Goal: Transaction & Acquisition: Purchase product/service

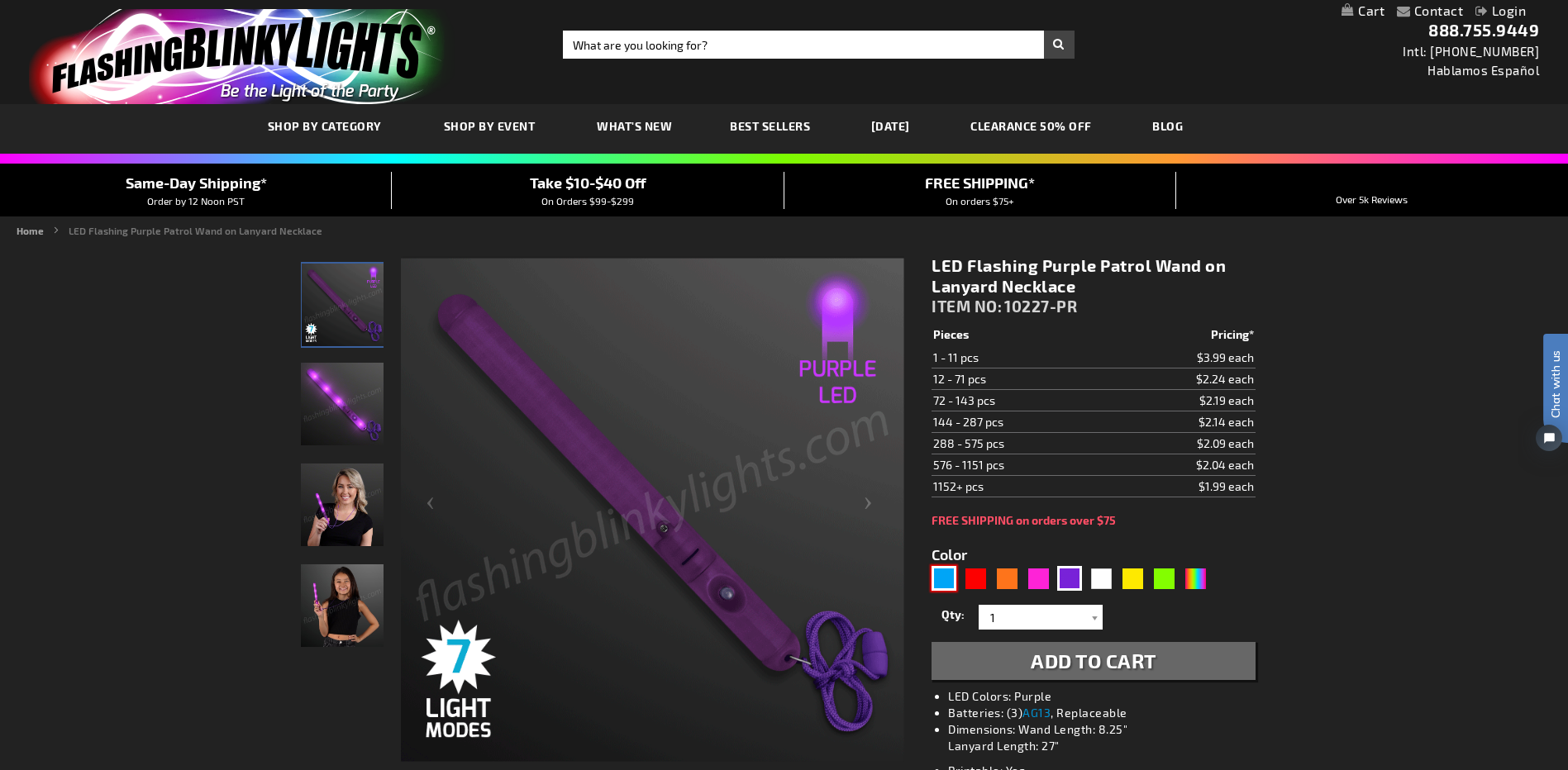
click at [949, 575] on div "Blue" at bounding box center [944, 579] width 25 height 25
type input "5629"
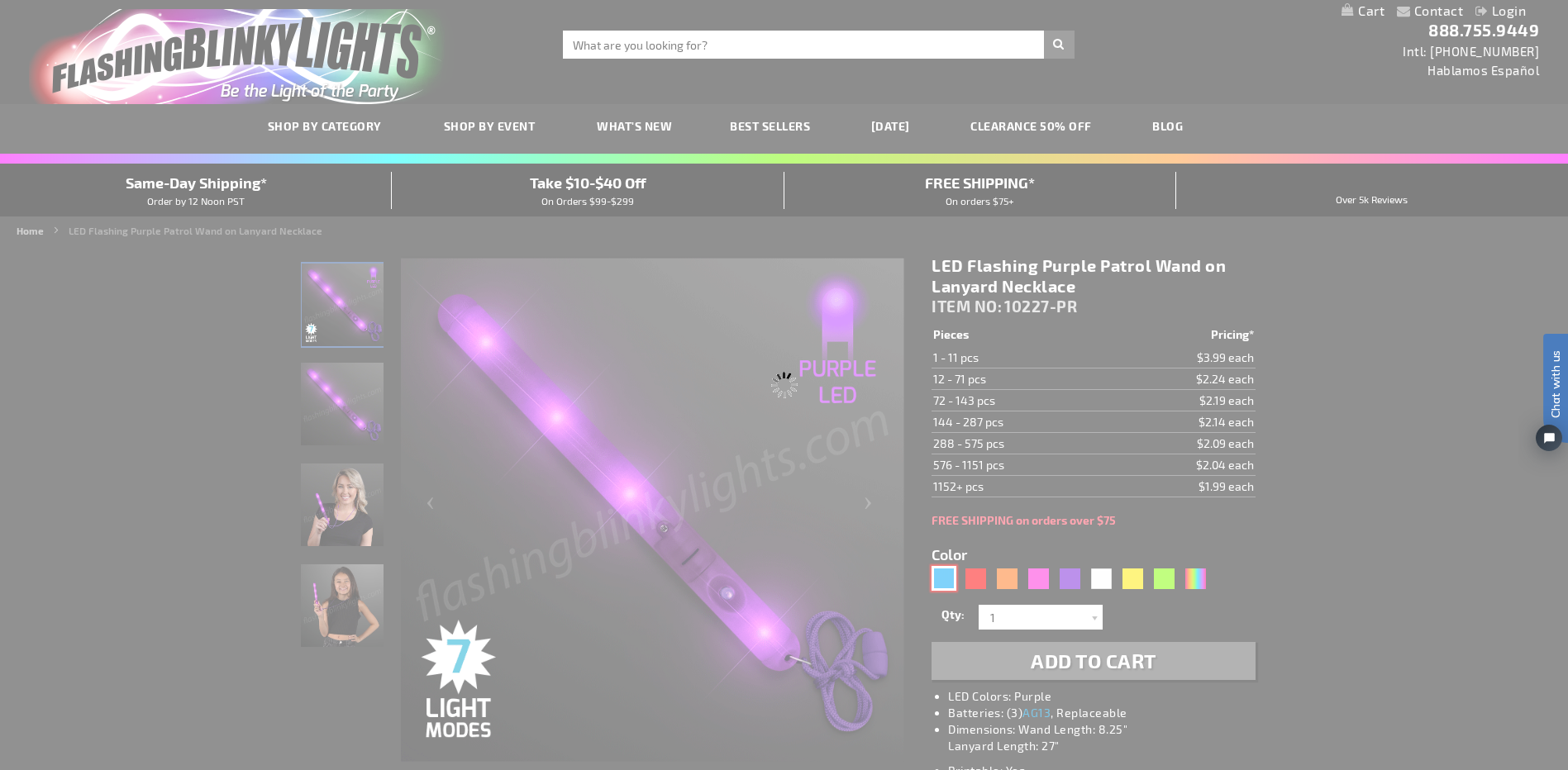
type input "10227-BL"
type input "Customize - Flashing LED Blue Patrol Wands on Lanyard Necklace - ITEM NO: 10227…"
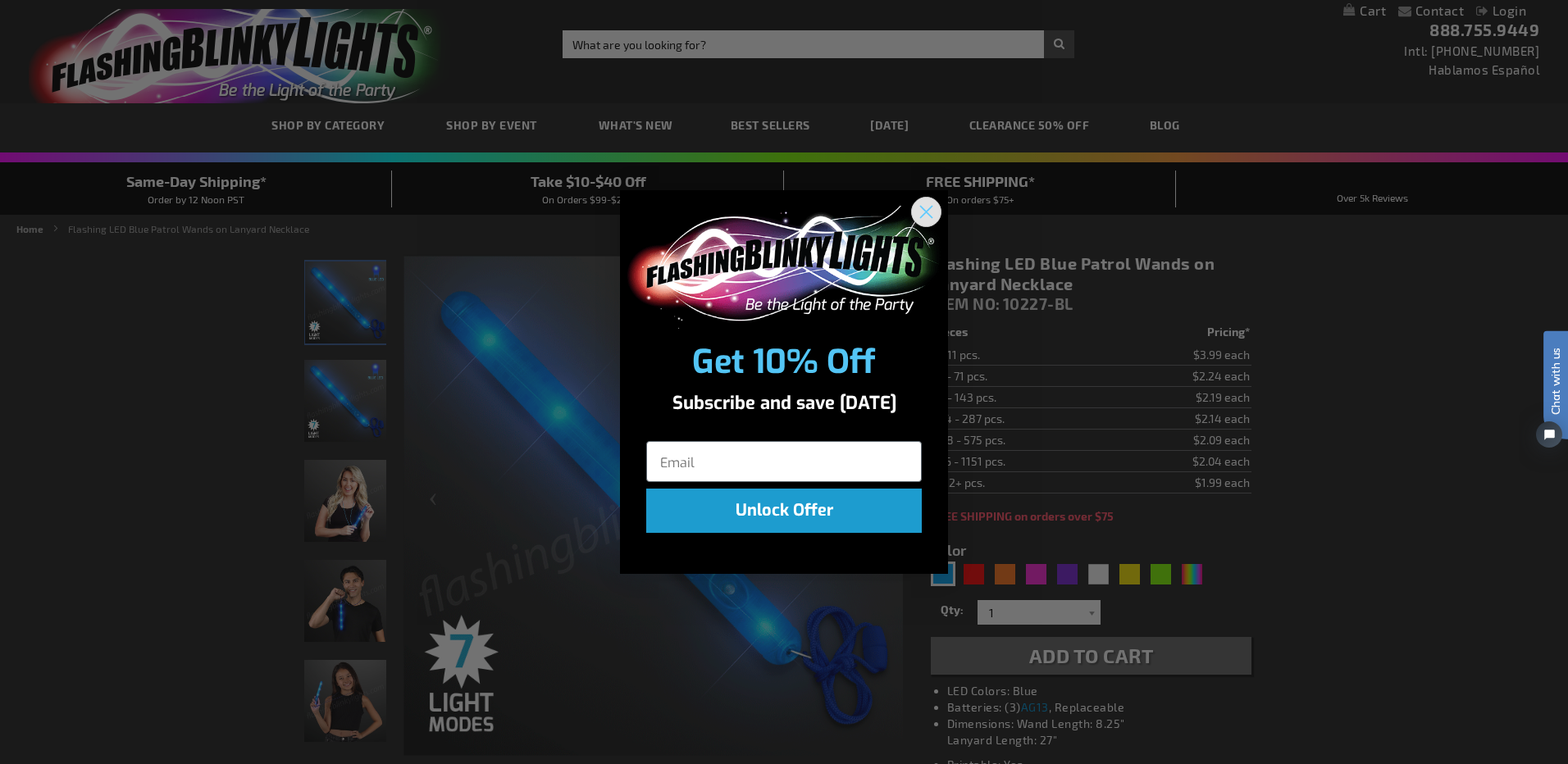
click at [926, 210] on circle "Close dialog" at bounding box center [926, 211] width 27 height 27
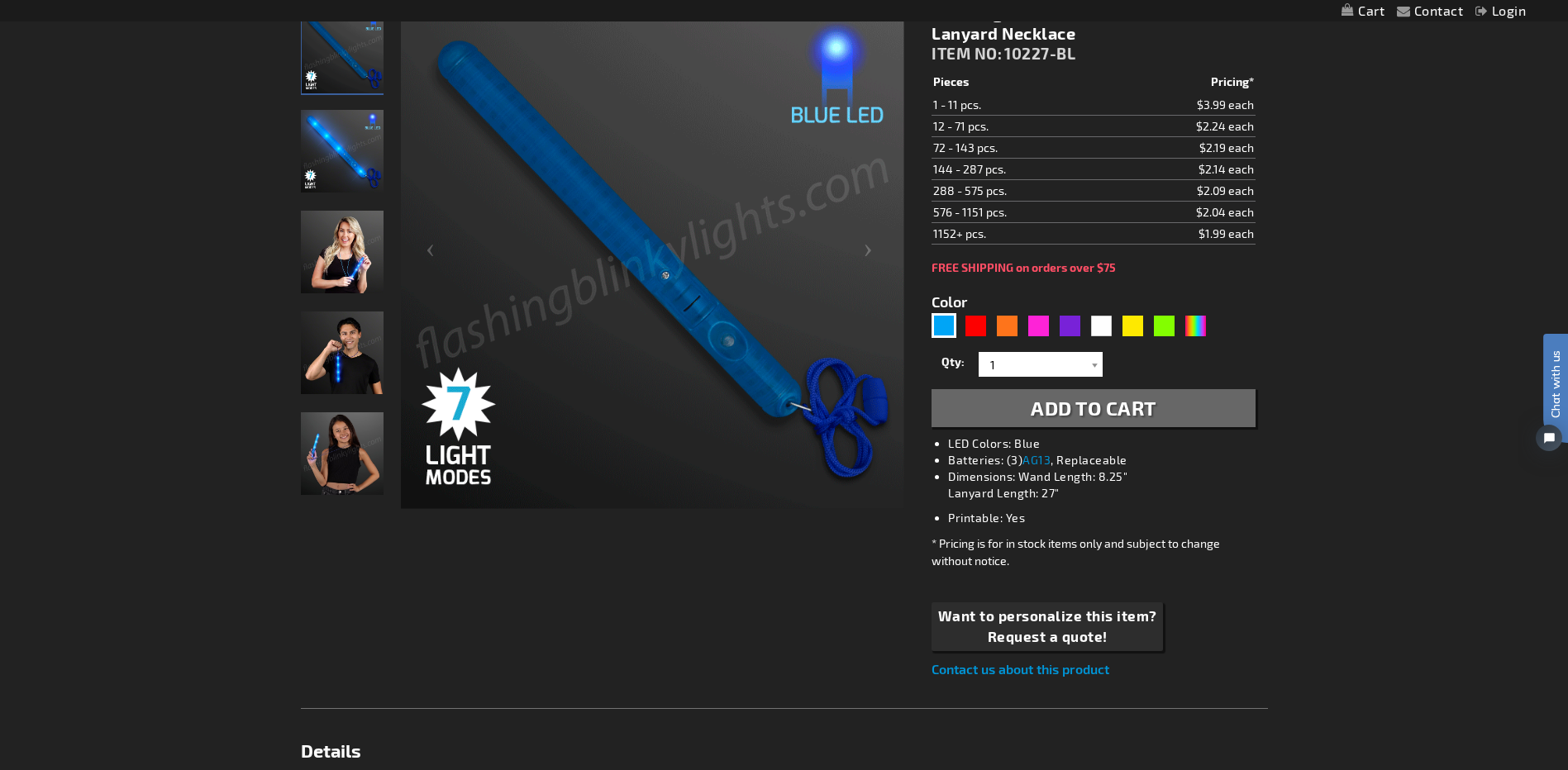
scroll to position [248, 0]
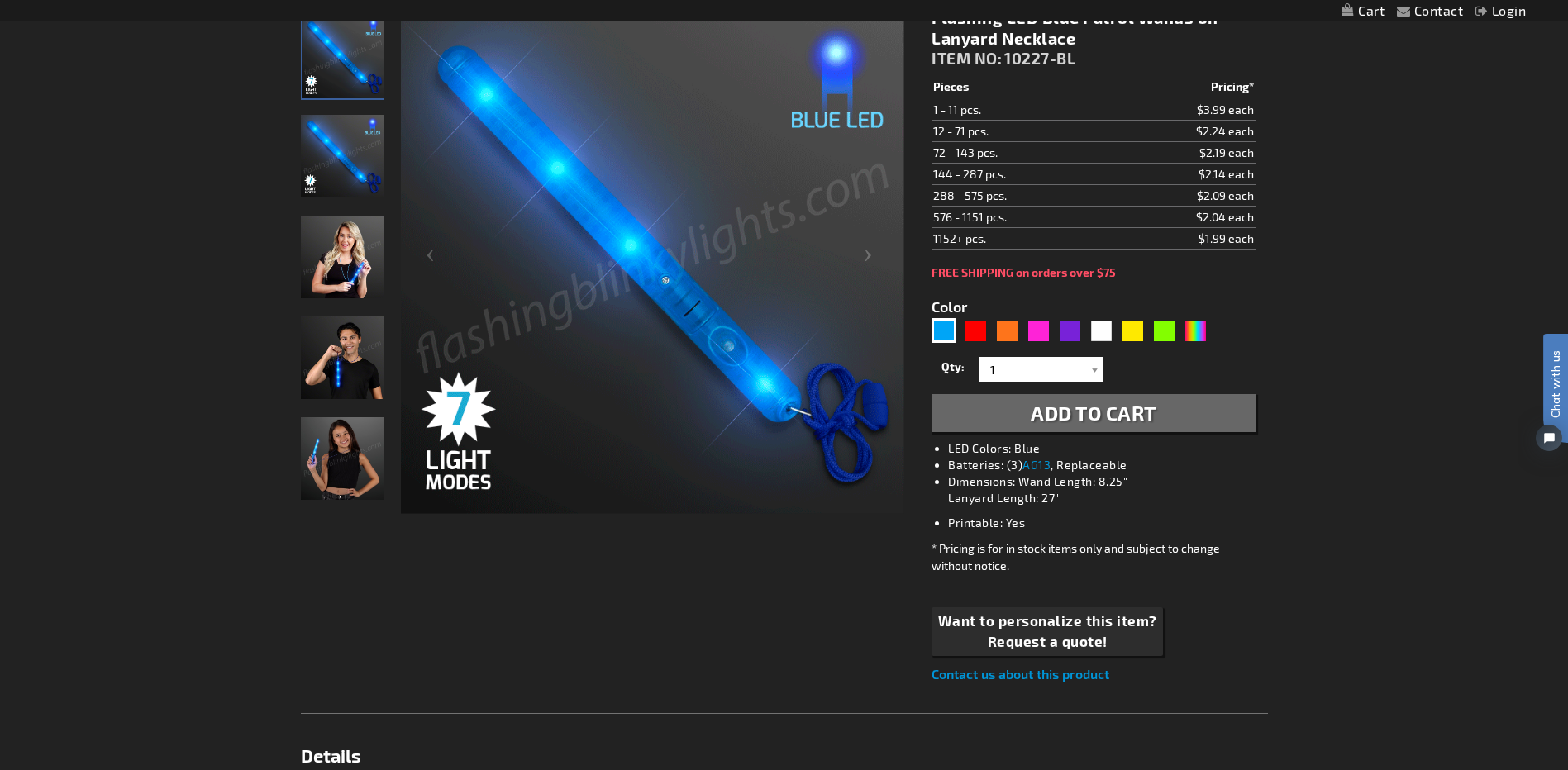
click at [326, 358] on img at bounding box center [342, 357] width 83 height 83
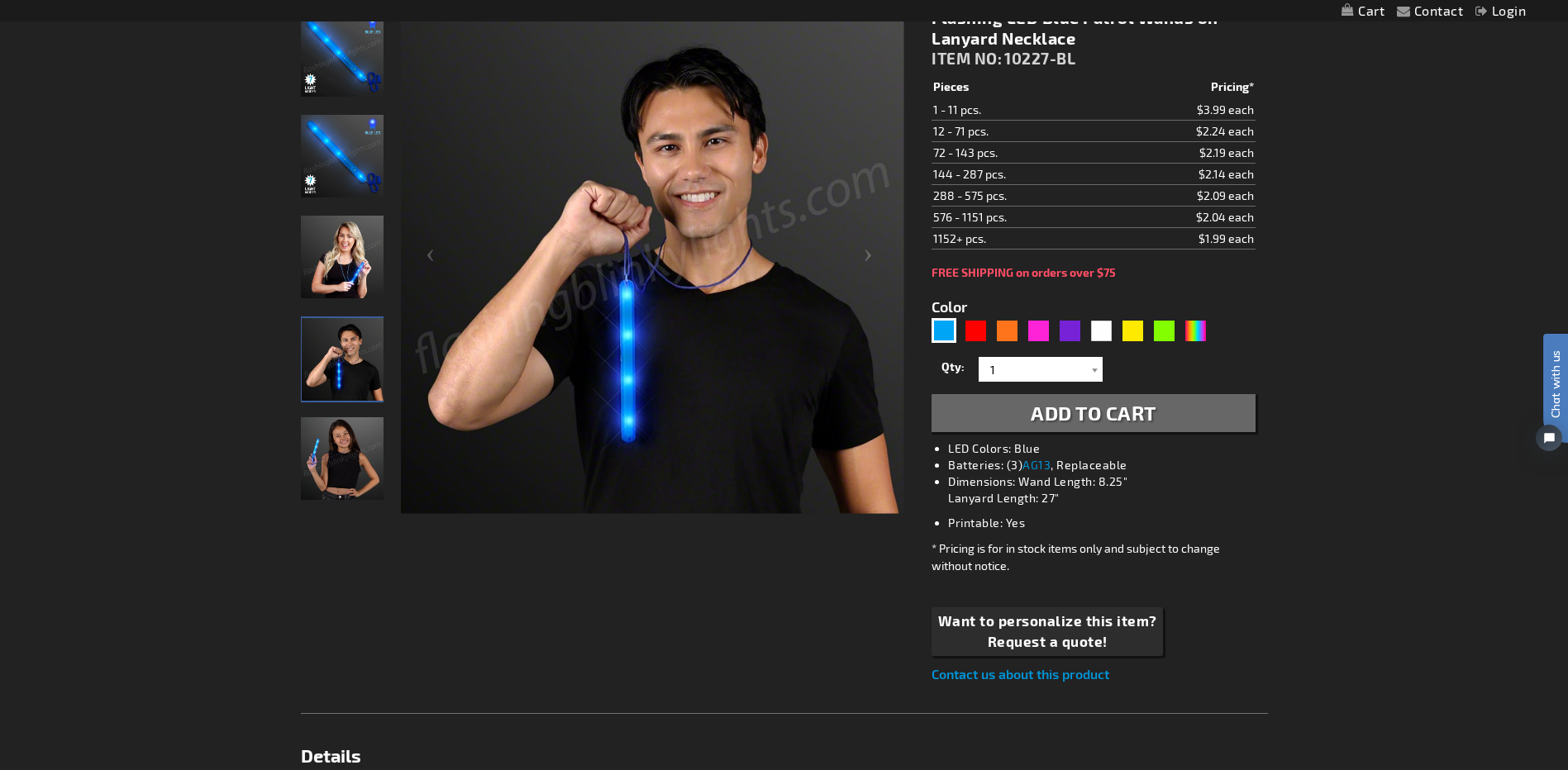
click at [348, 257] on img at bounding box center [342, 257] width 83 height 83
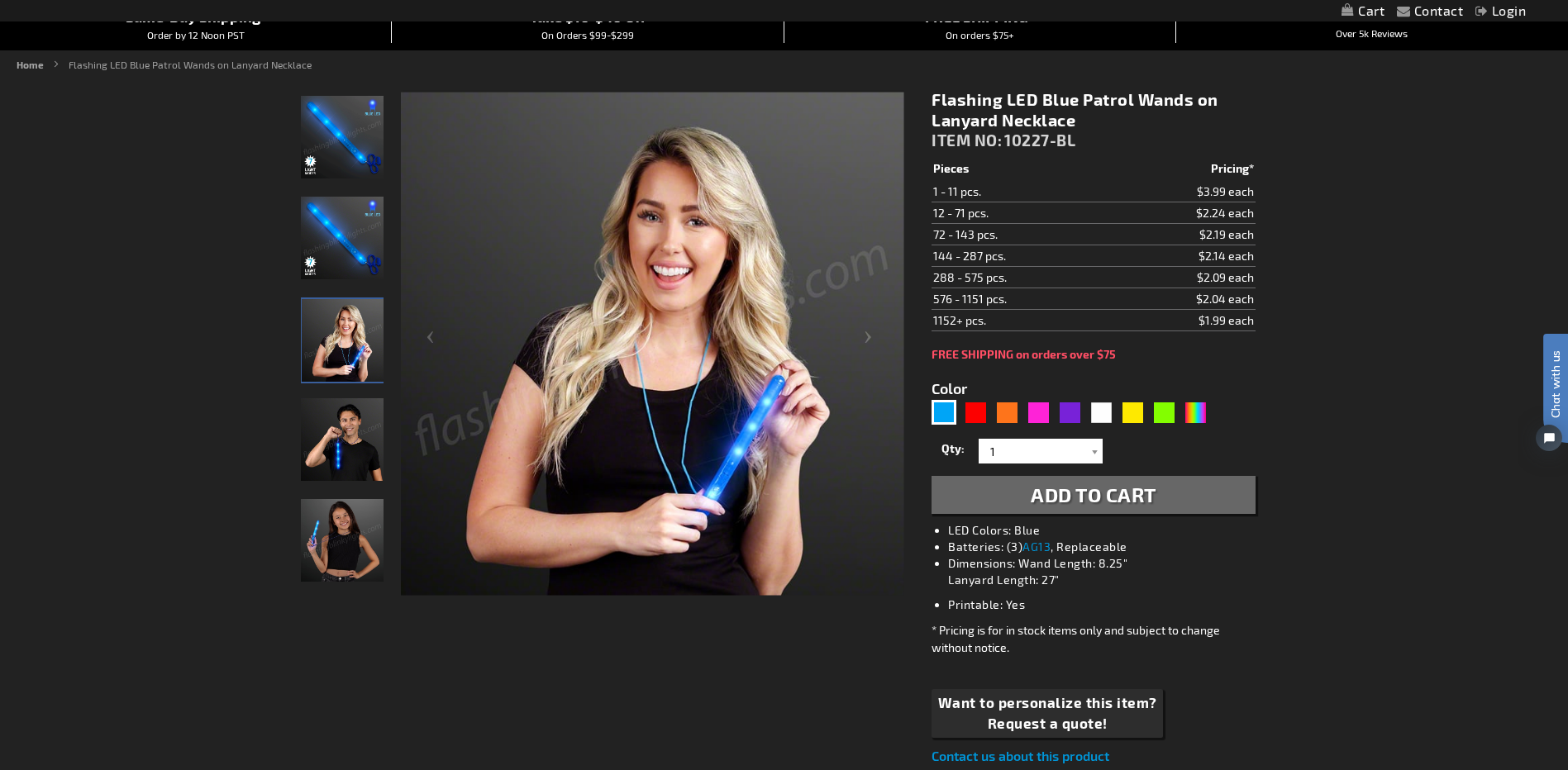
scroll to position [0, 0]
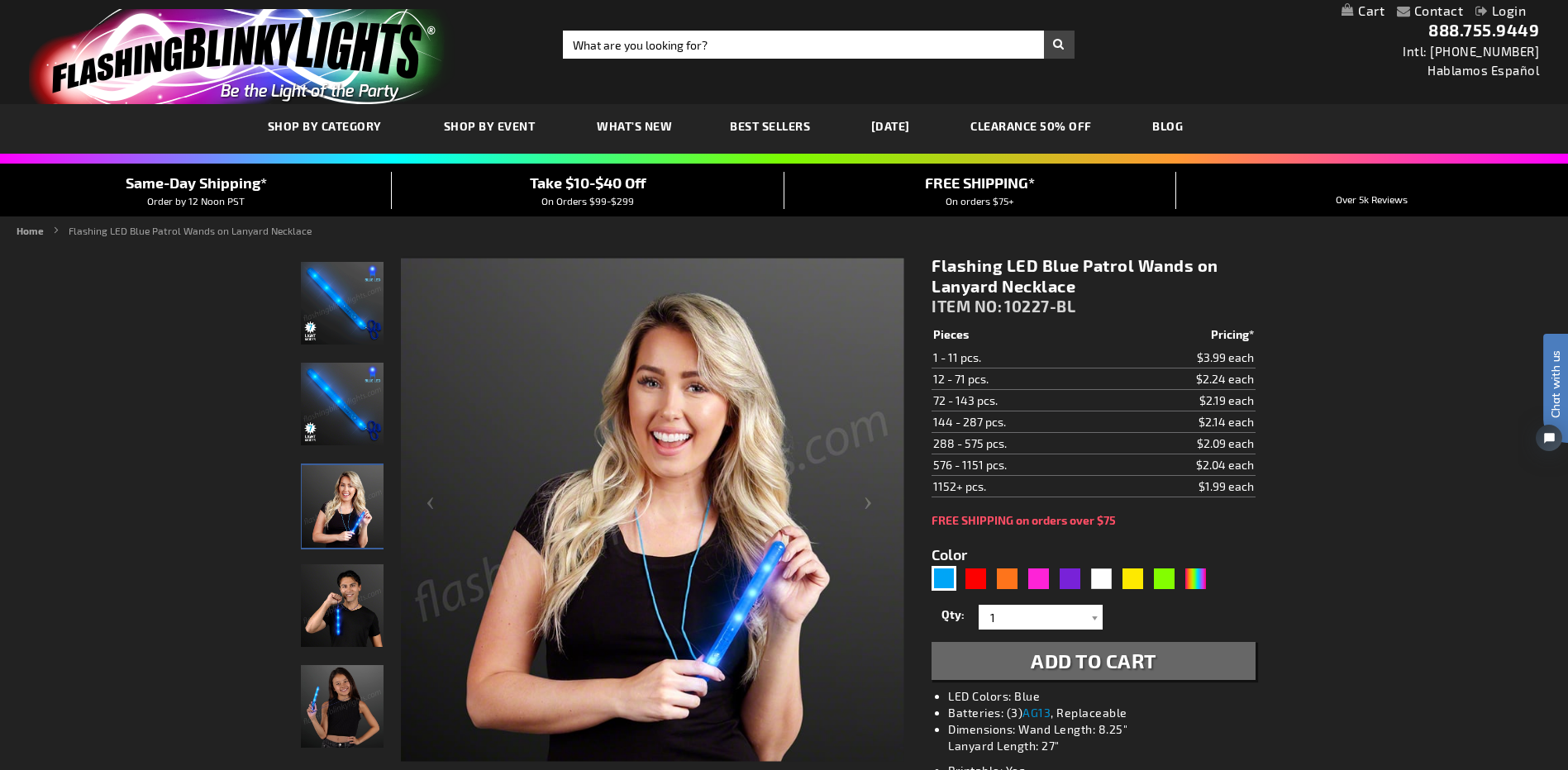
click at [348, 411] on img at bounding box center [342, 404] width 83 height 83
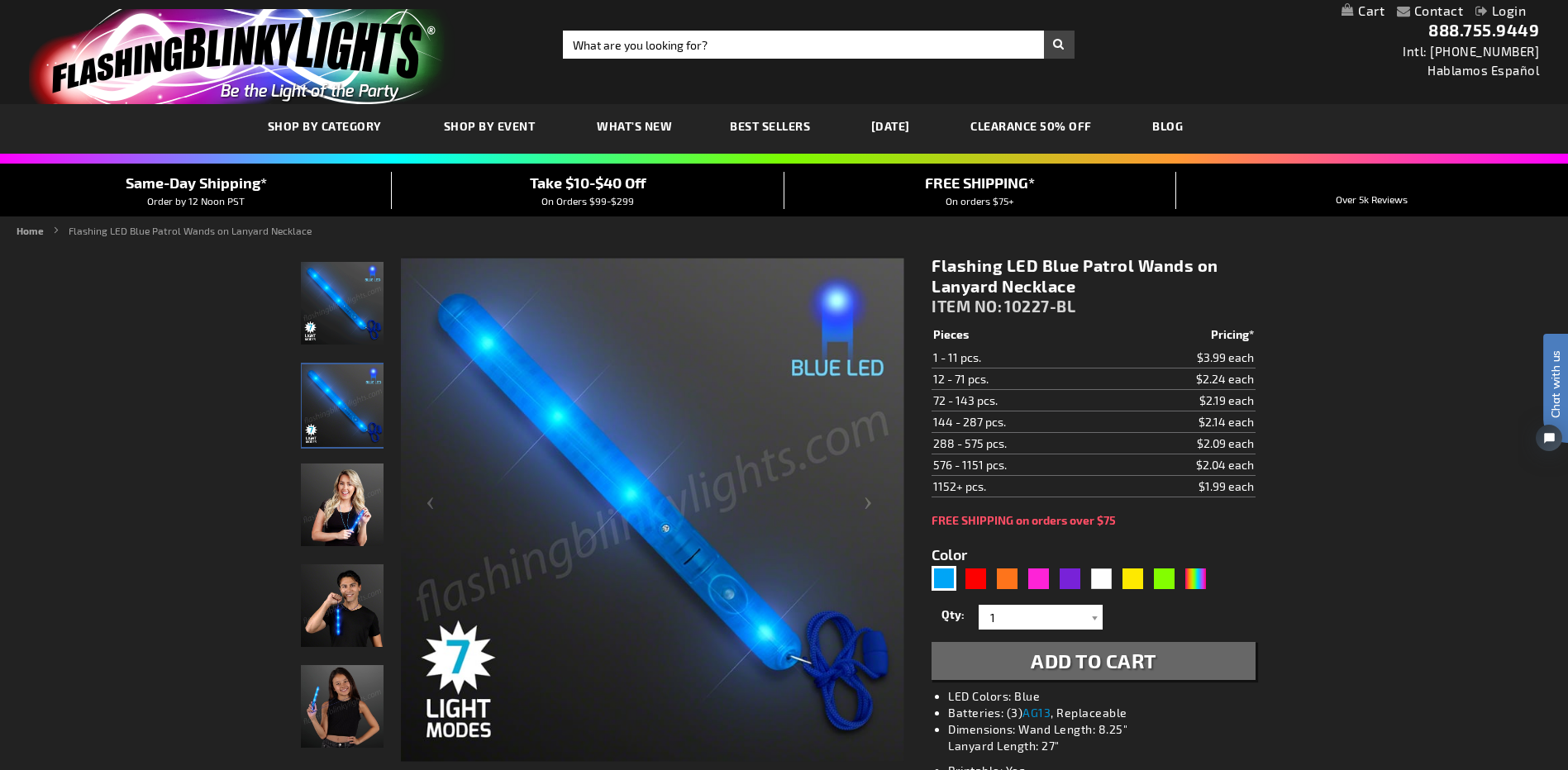
click at [347, 516] on img at bounding box center [342, 505] width 83 height 83
